Goal: Information Seeking & Learning: Find specific fact

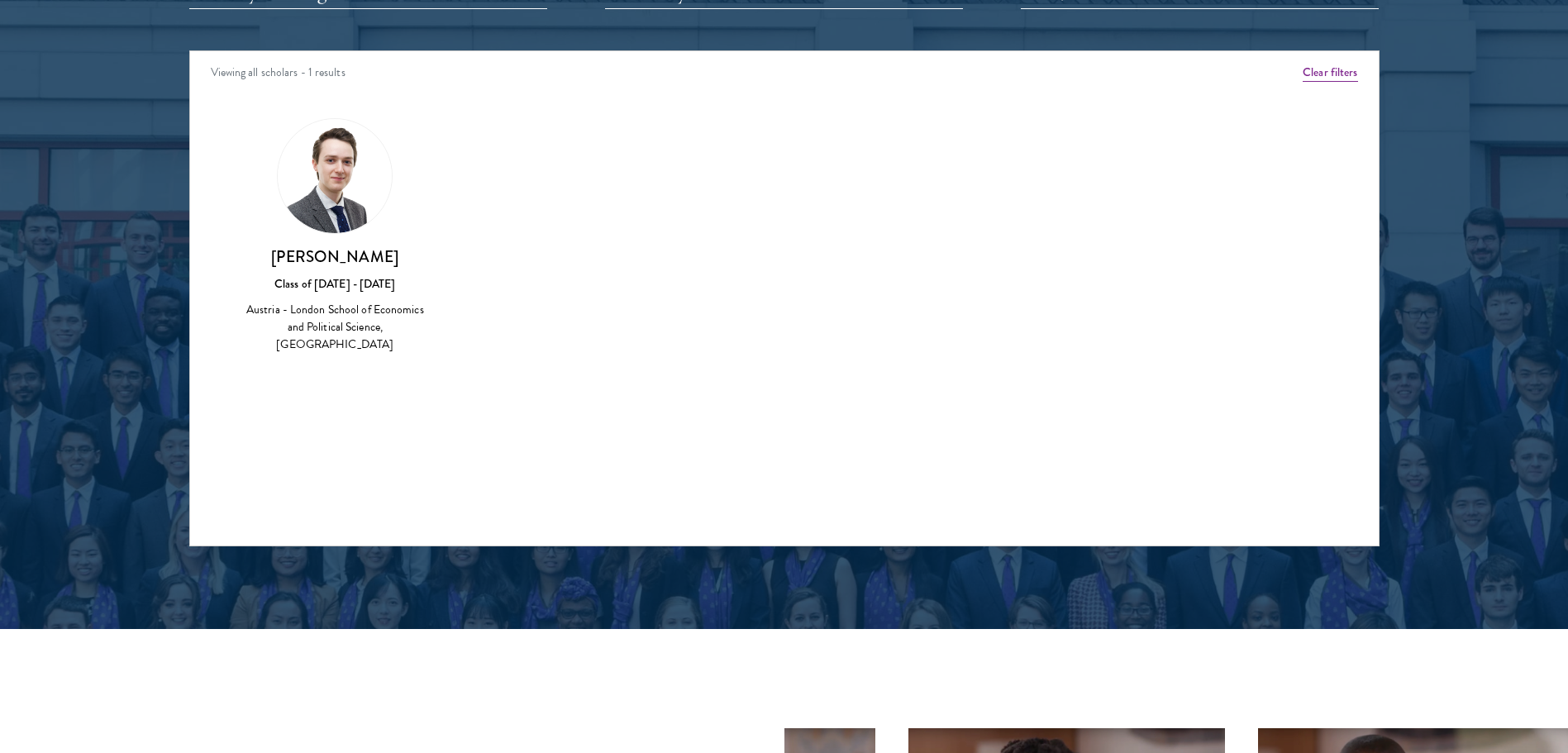
scroll to position [1818, 0]
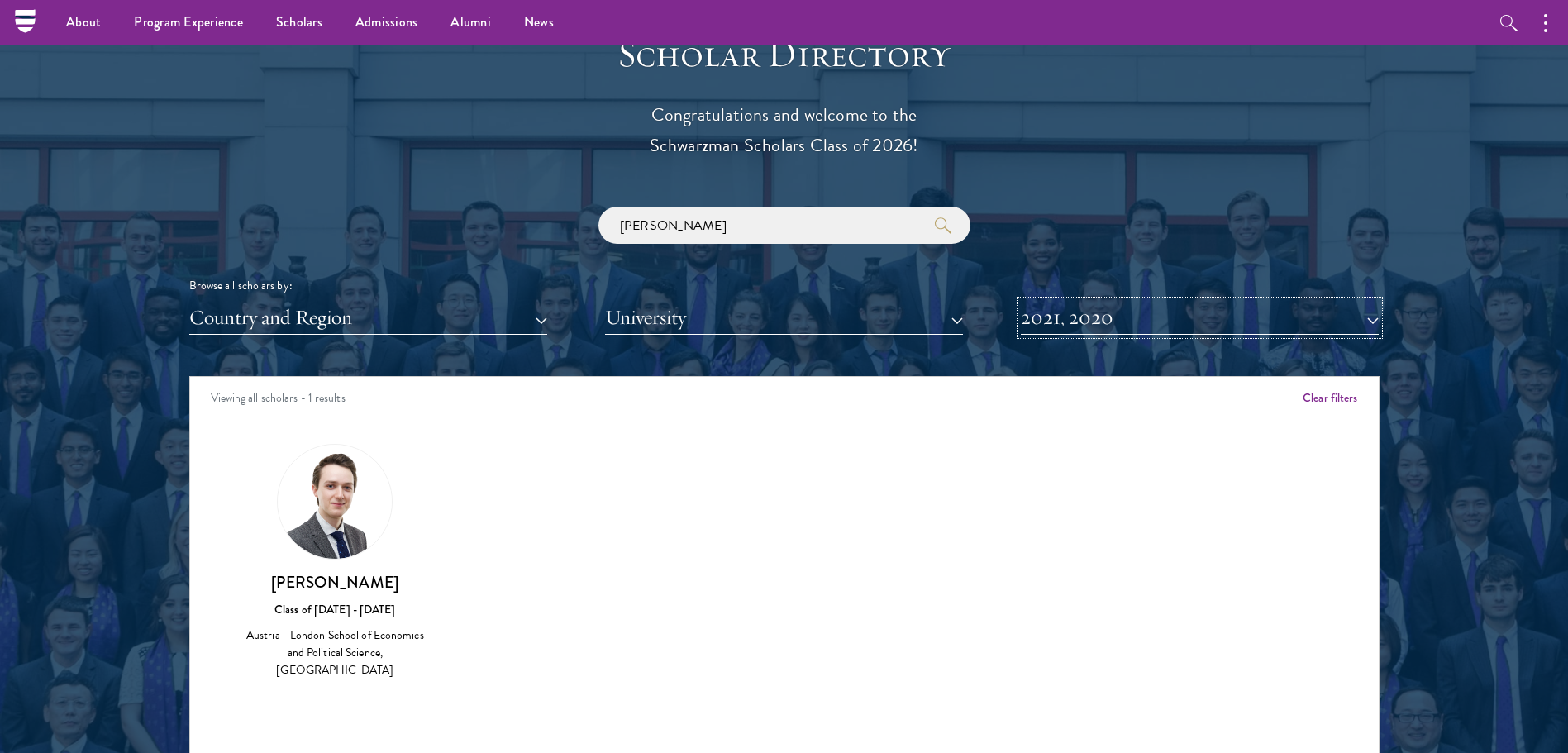
click at [1375, 319] on button "2021, 2020" at bounding box center [1199, 318] width 358 height 34
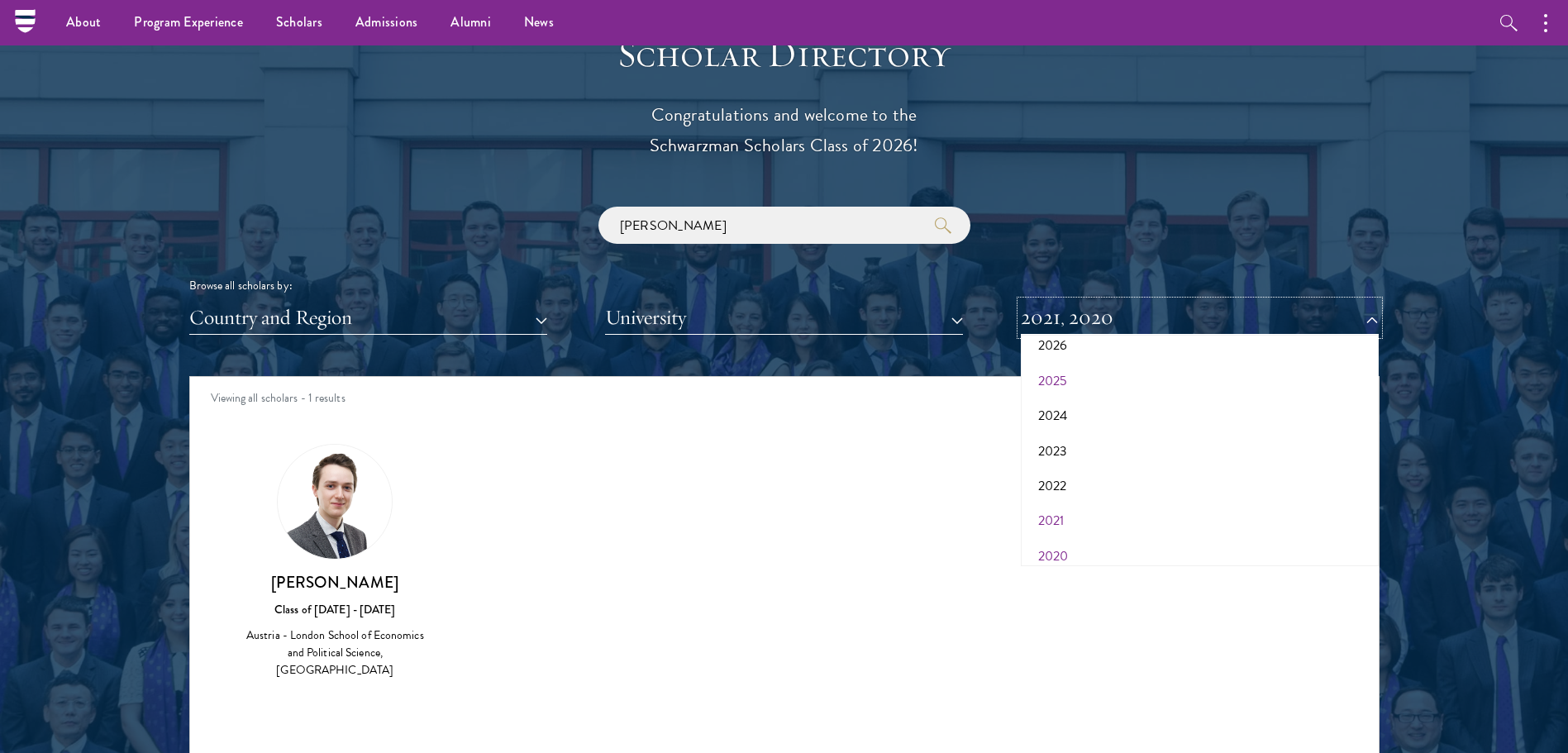
scroll to position [0, 0]
click at [1056, 401] on button "2026" at bounding box center [1199, 399] width 348 height 35
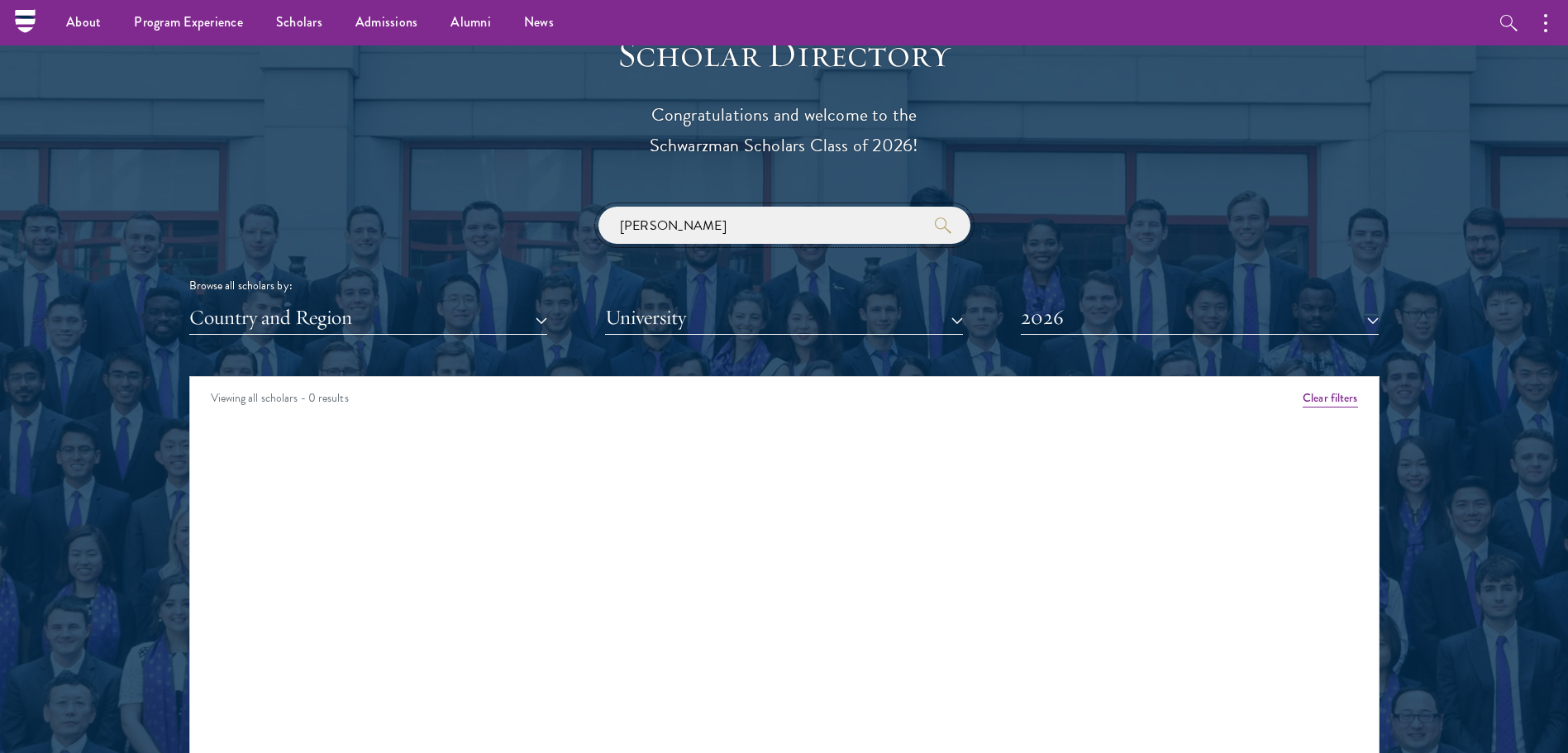
drag, startPoint x: 687, startPoint y: 224, endPoint x: 571, endPoint y: 224, distance: 116.0
click at [571, 224] on div "[PERSON_NAME] Browse all scholars by: Country and Region All Countries and Regi…" at bounding box center [784, 270] width 1190 height 128
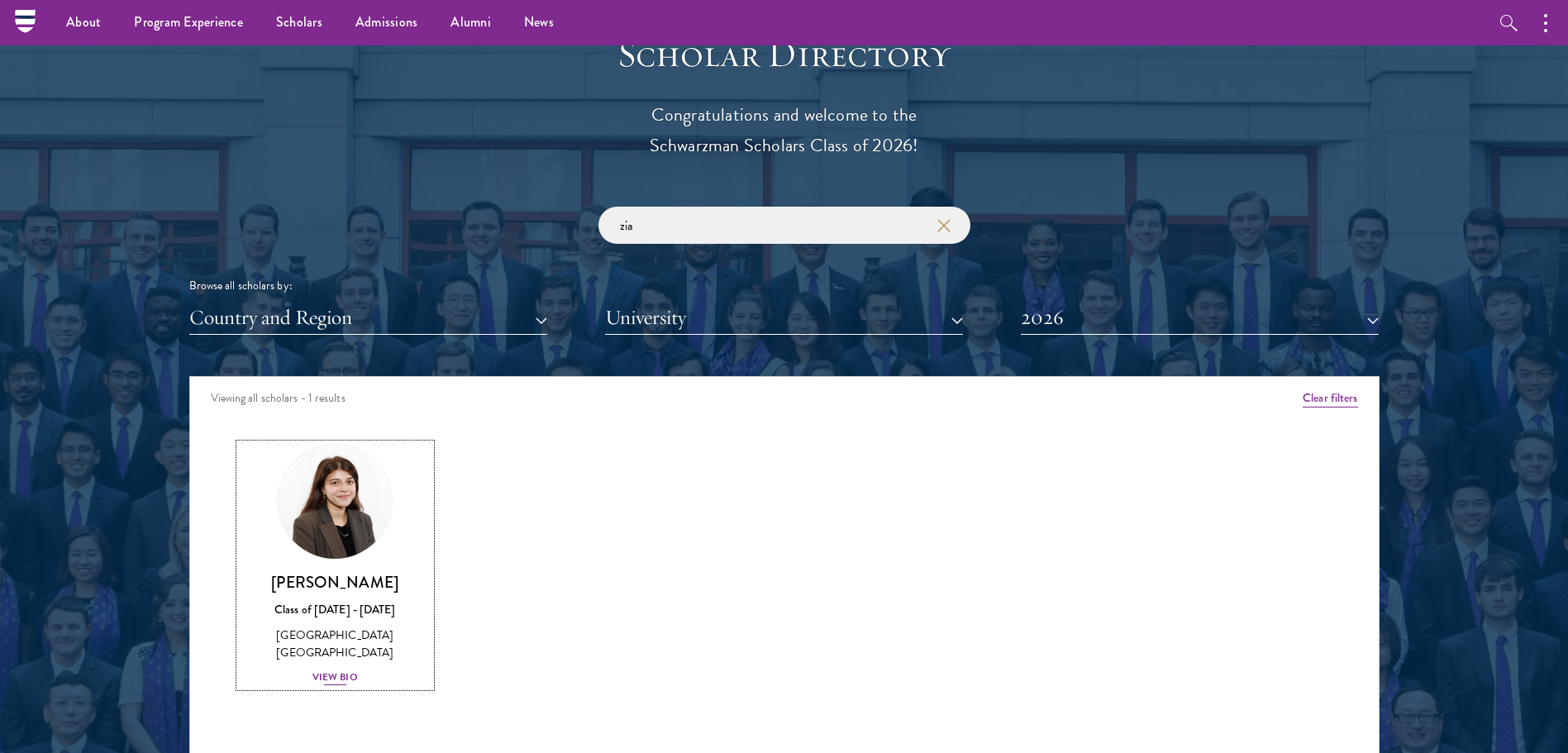
click at [352, 545] on img at bounding box center [335, 502] width 125 height 125
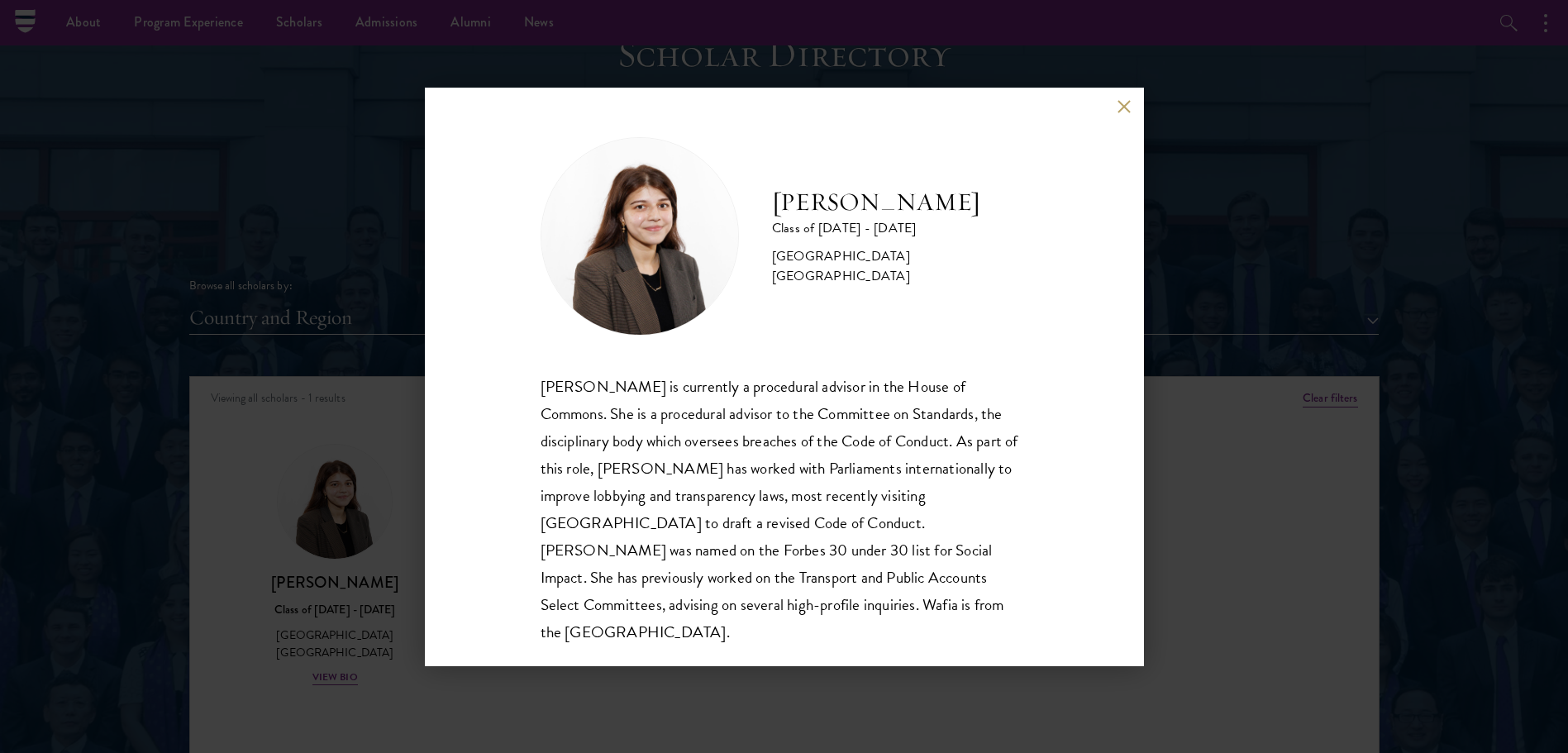
drag, startPoint x: 948, startPoint y: 263, endPoint x: 872, endPoint y: 258, distance: 76.2
click at [872, 258] on div "[GEOGRAPHIC_DATA] [GEOGRAPHIC_DATA]" at bounding box center [900, 266] width 256 height 40
click at [1121, 105] on button at bounding box center [1125, 107] width 14 height 14
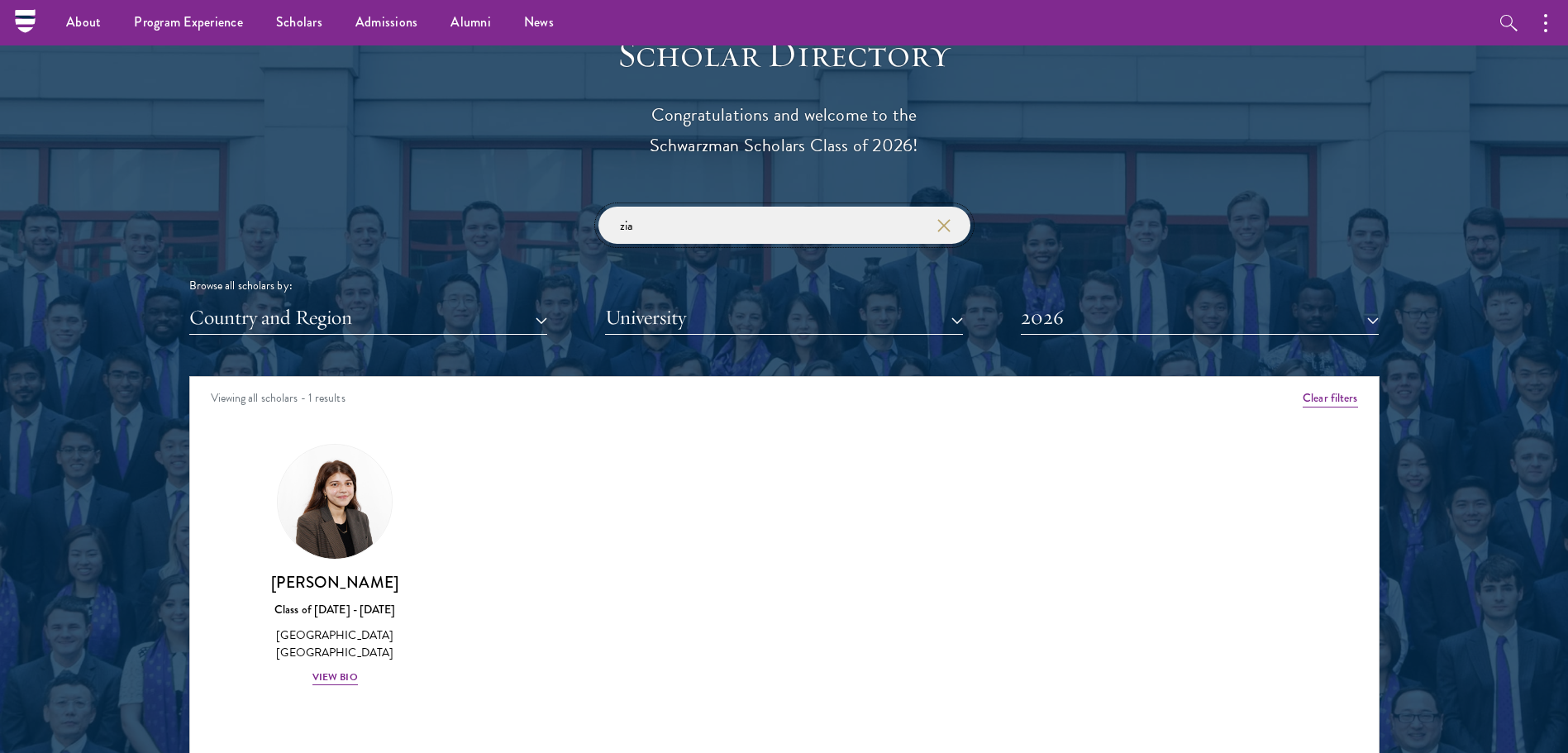
drag, startPoint x: 651, startPoint y: 233, endPoint x: 522, endPoint y: 230, distance: 129.0
click at [522, 230] on div "zia Browse all scholars by: Country and Region All Countries and Regions [GEOGR…" at bounding box center [784, 270] width 1190 height 128
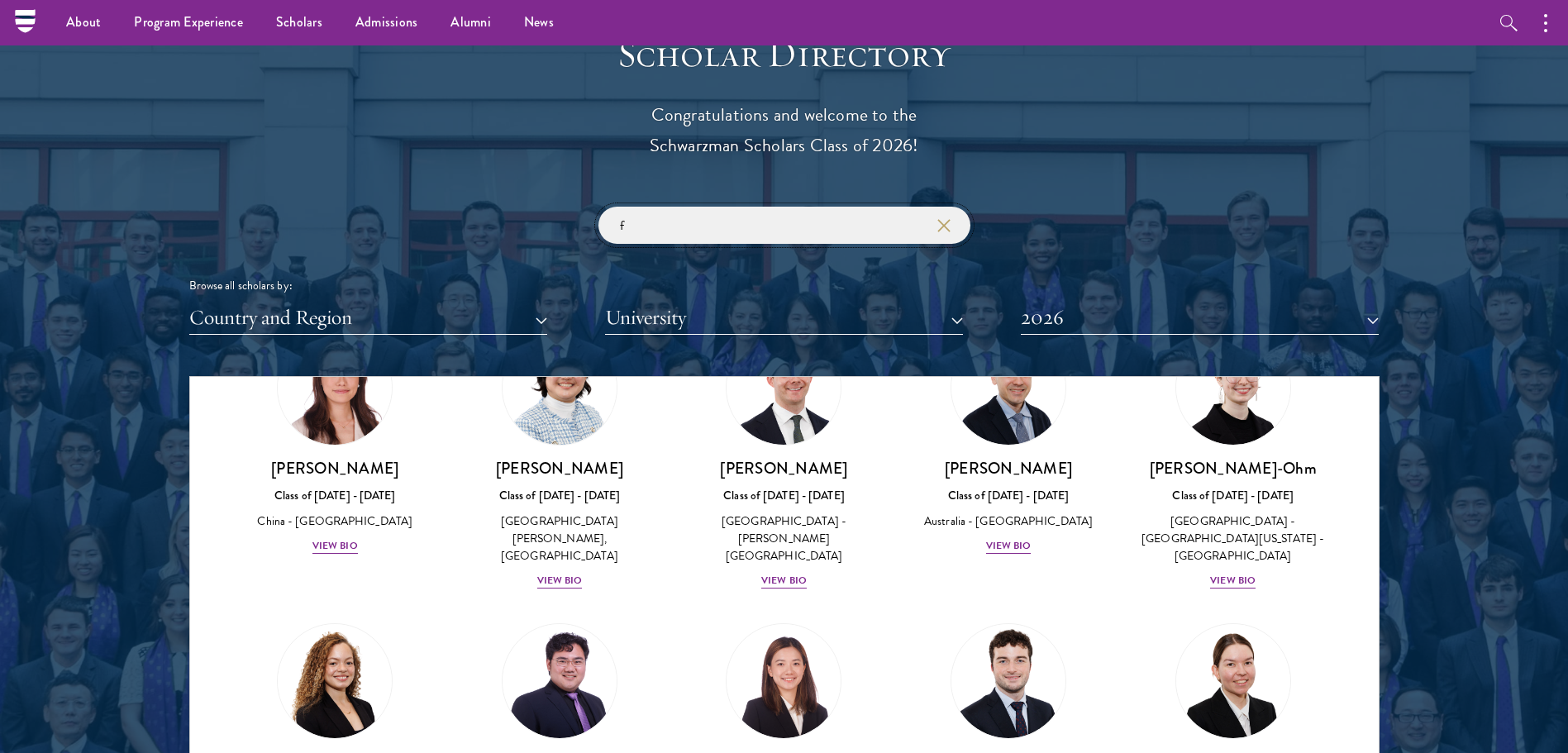
scroll to position [2066, 0]
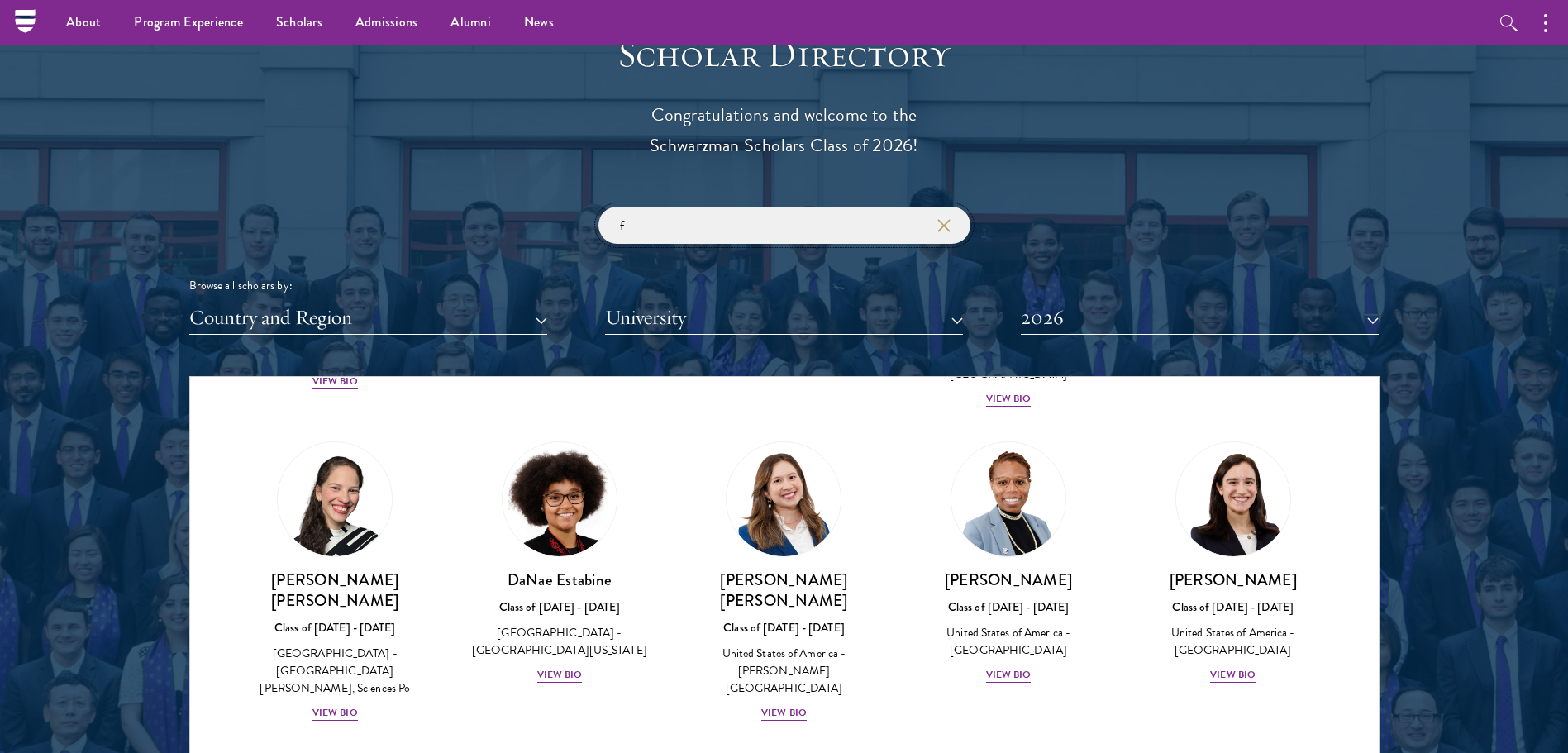
click at [714, 223] on input "f" at bounding box center [784, 225] width 372 height 37
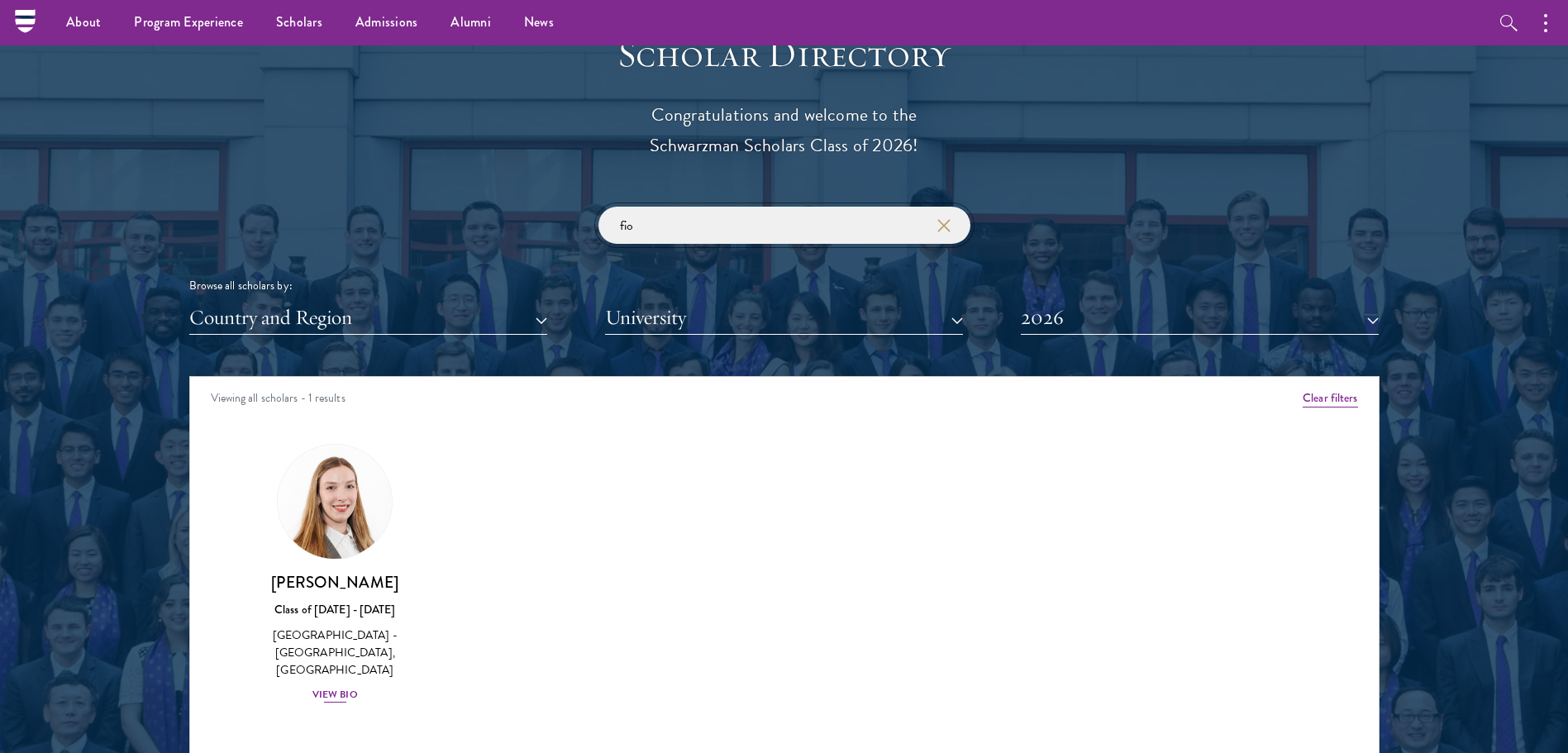
type input "fio"
click at [341, 533] on img at bounding box center [335, 502] width 125 height 125
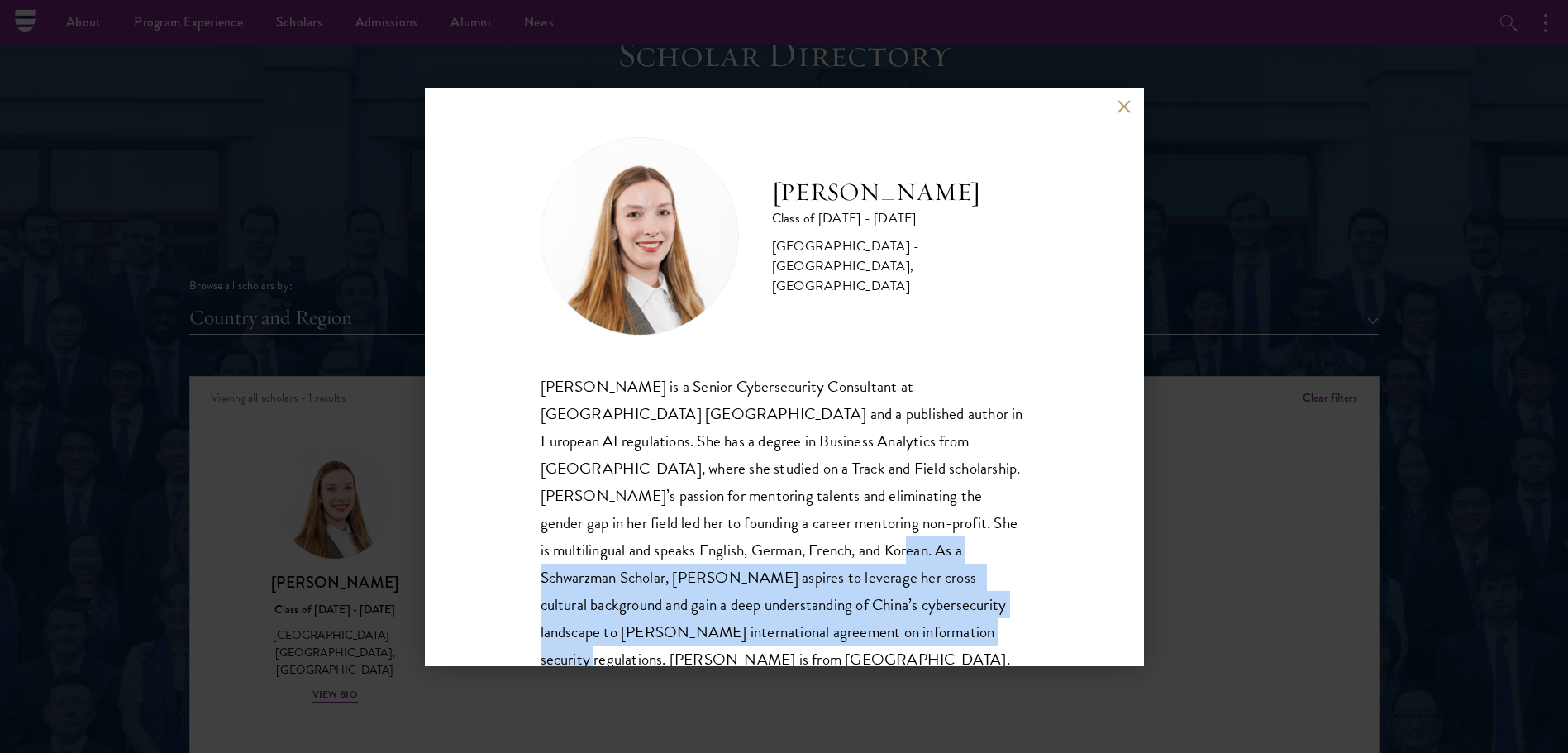
drag, startPoint x: 798, startPoint y: 631, endPoint x: 399, endPoint y: 411, distance: 455.6
click at [462, 465] on div "[PERSON_NAME] Class of [DATE] - [DATE] [GEOGRAPHIC_DATA] - [GEOGRAPHIC_DATA], […" at bounding box center [785, 376] width 719 height 578
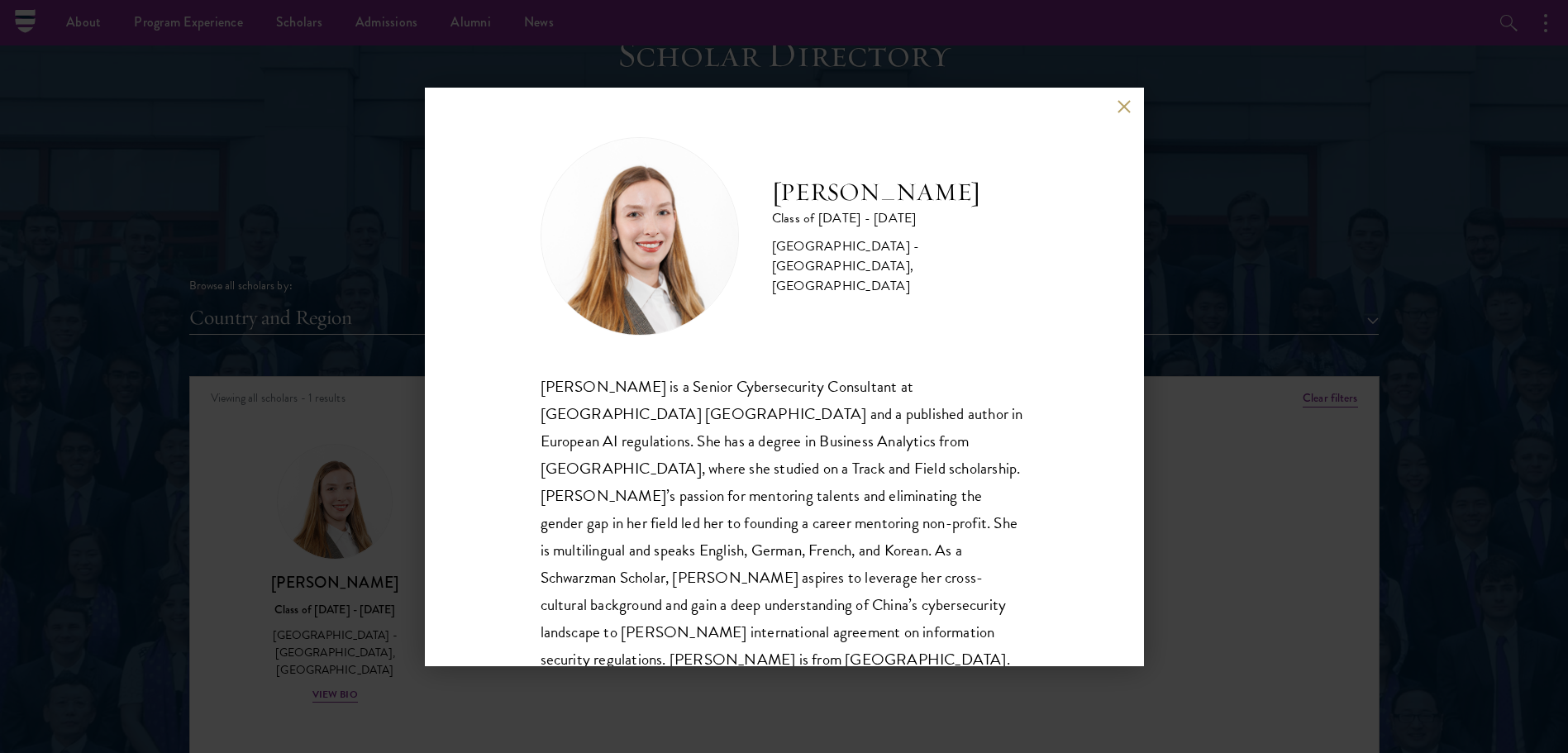
drag, startPoint x: 400, startPoint y: 409, endPoint x: 407, endPoint y: 400, distance: 11.4
click at [407, 400] on div "[PERSON_NAME] Class of [DATE] - [DATE] [GEOGRAPHIC_DATA] - [GEOGRAPHIC_DATA], […" at bounding box center [784, 376] width 1568 height 753
click at [726, 517] on div "[PERSON_NAME] is a Senior Cybersecurity Consultant at [GEOGRAPHIC_DATA] [GEOGRA…" at bounding box center [784, 523] width 488 height 301
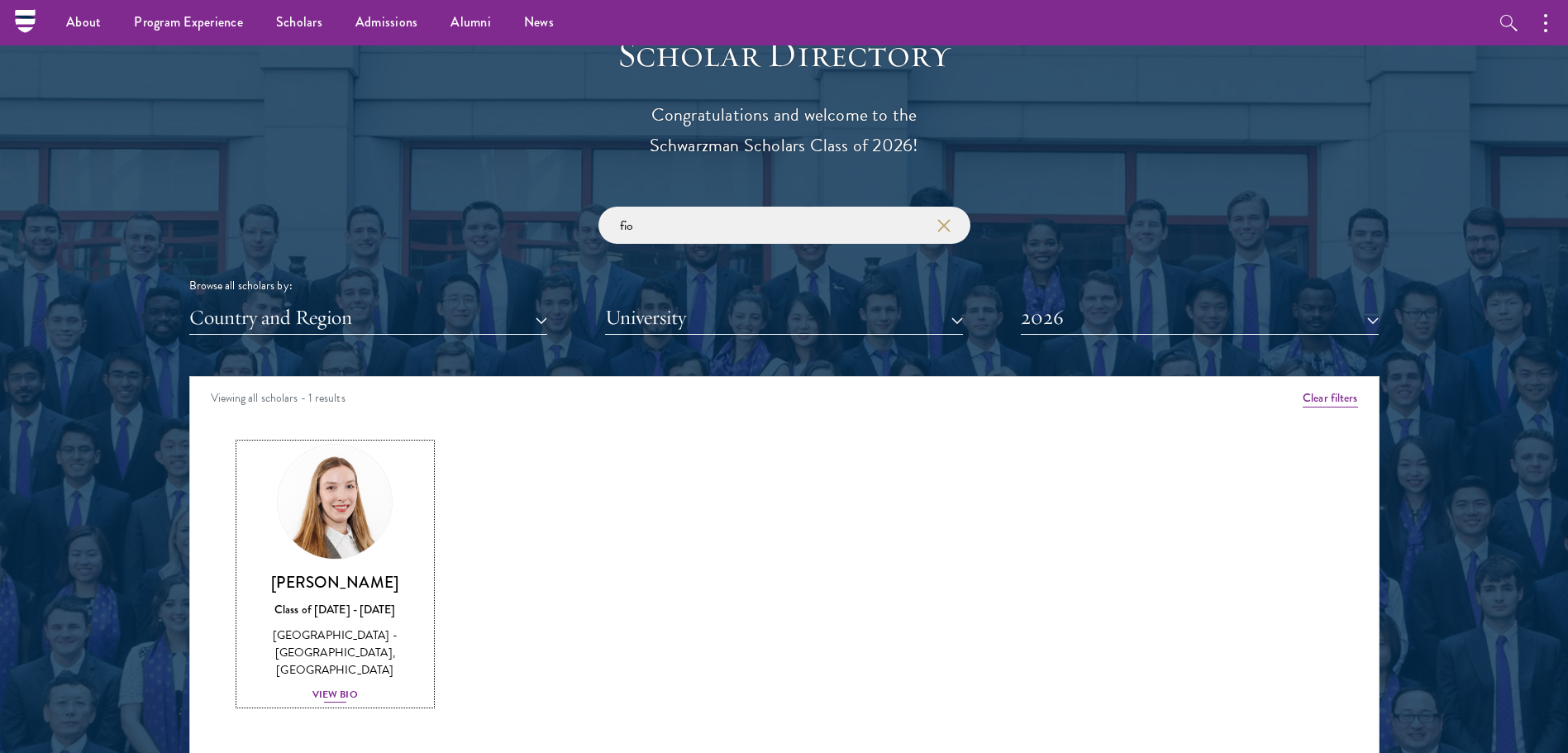
click at [345, 525] on img at bounding box center [335, 502] width 125 height 125
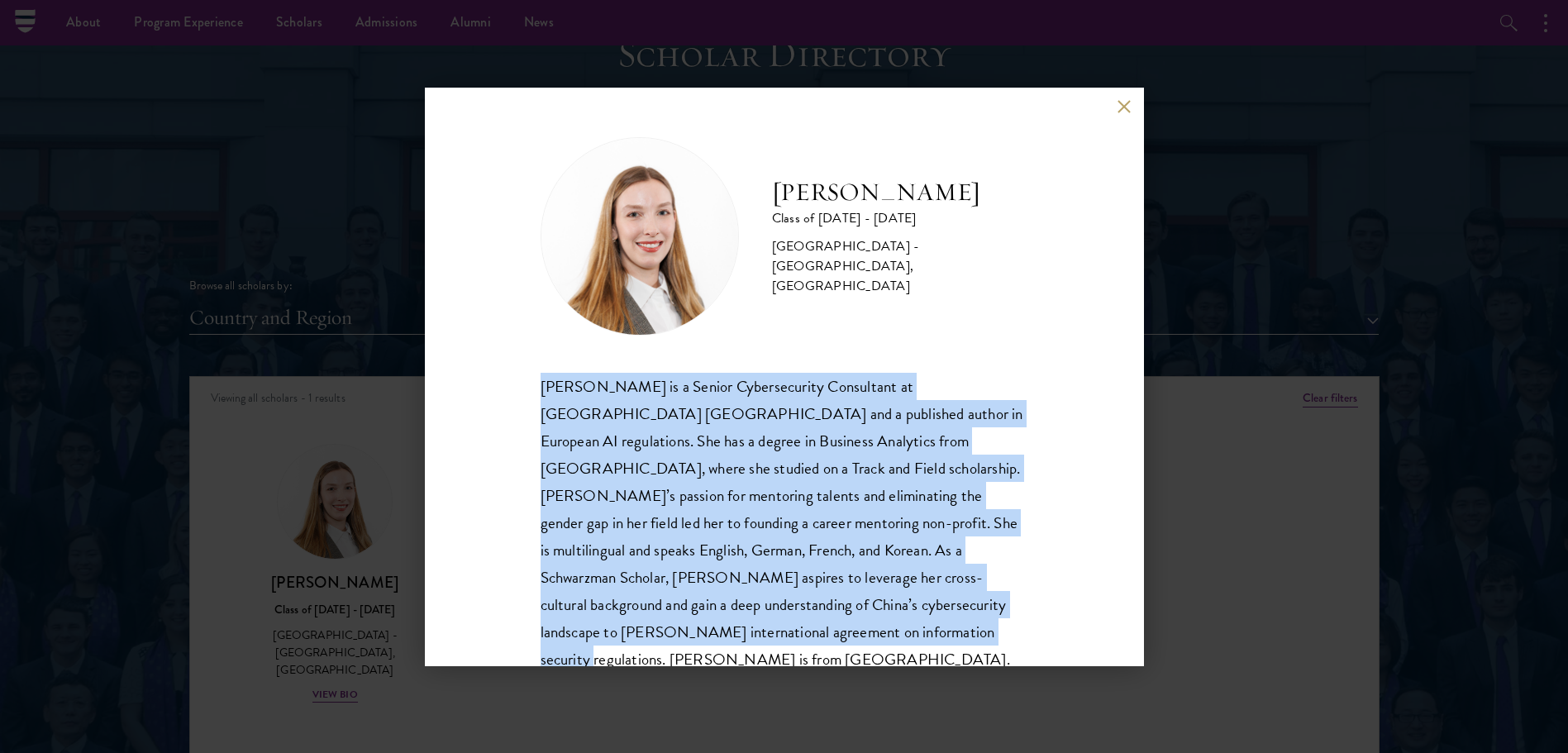
drag, startPoint x: 813, startPoint y: 622, endPoint x: 517, endPoint y: 383, distance: 380.4
click at [517, 383] on div "[PERSON_NAME] Class of [DATE] - [DATE] [GEOGRAPHIC_DATA] - [GEOGRAPHIC_DATA], […" at bounding box center [785, 376] width 719 height 578
click at [981, 395] on div "[PERSON_NAME] is a Senior Cybersecurity Consultant at [GEOGRAPHIC_DATA] [GEOGRA…" at bounding box center [784, 523] width 488 height 301
